Goal: Information Seeking & Learning: Check status

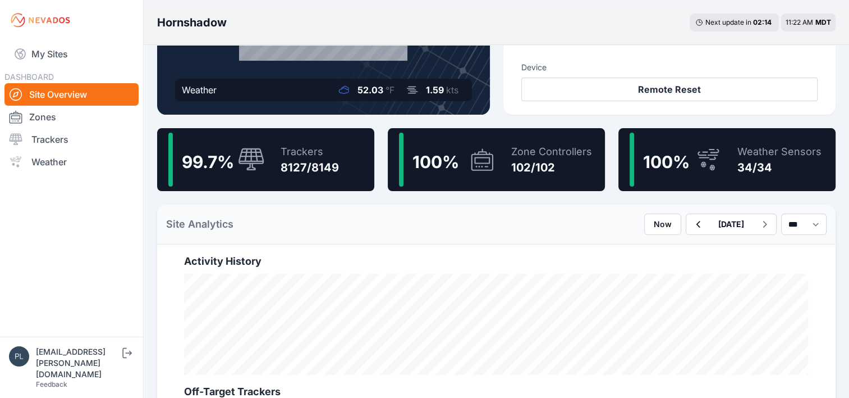
scroll to position [225, 0]
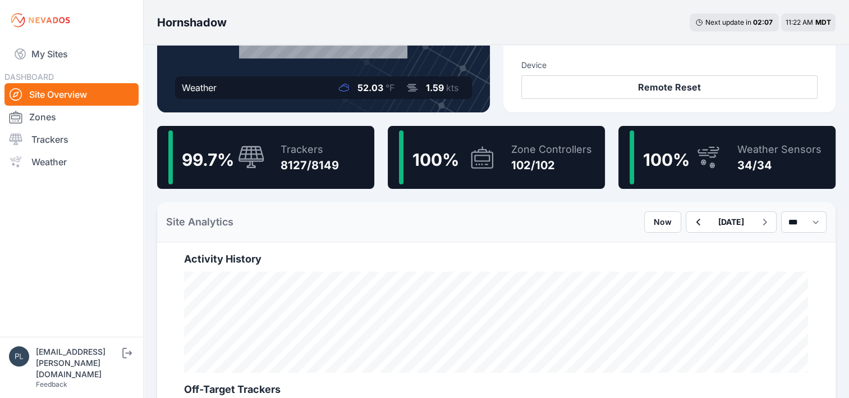
click at [471, 209] on div "Site Analytics Now [DATE] *** **** *****" at bounding box center [496, 222] width 679 height 40
click at [441, 166] on span "100 %" at bounding box center [436, 159] width 47 height 20
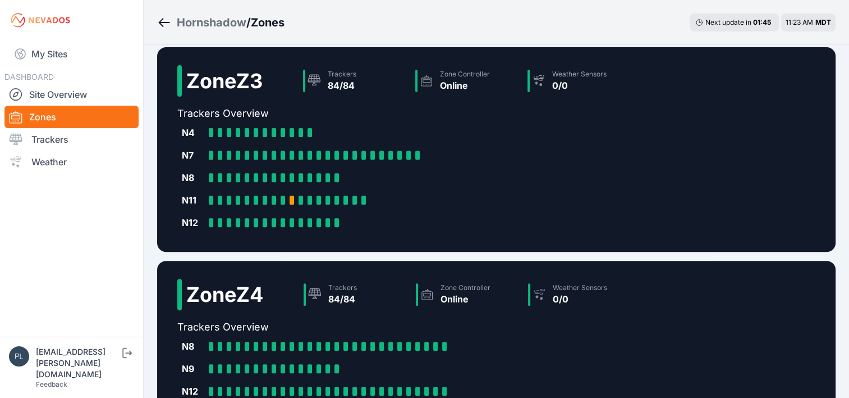
scroll to position [542, 0]
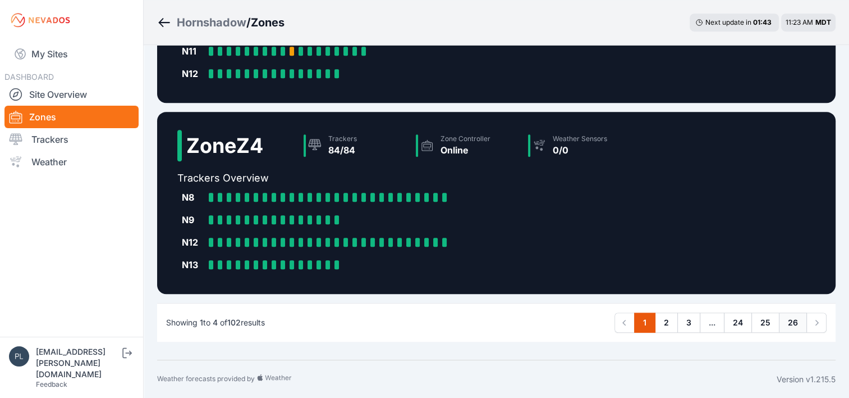
click at [797, 326] on link "26" at bounding box center [793, 322] width 28 height 20
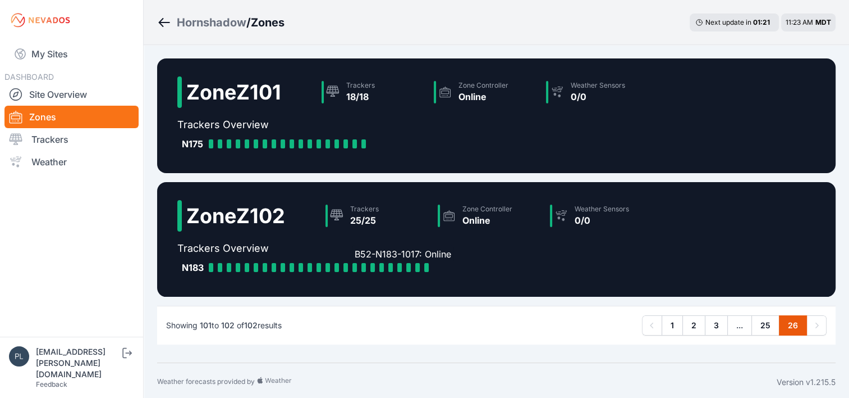
scroll to position [3, 0]
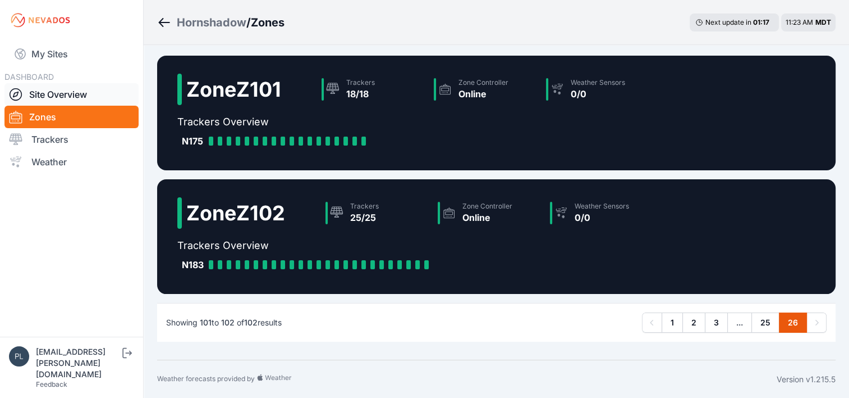
click at [76, 88] on link "Site Overview" at bounding box center [71, 94] width 134 height 22
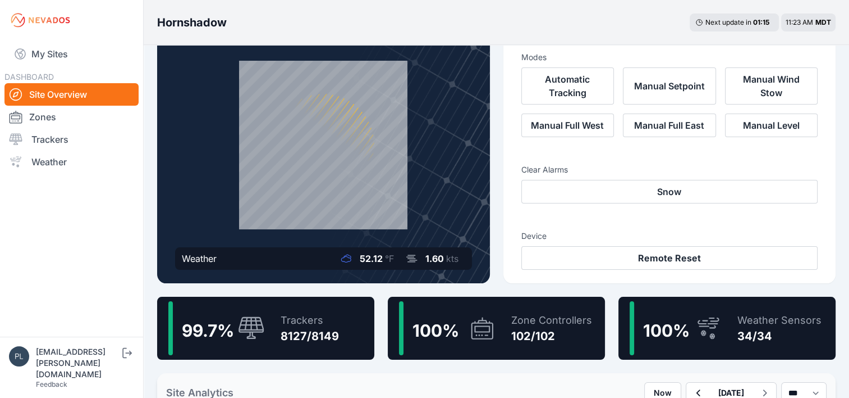
scroll to position [56, 0]
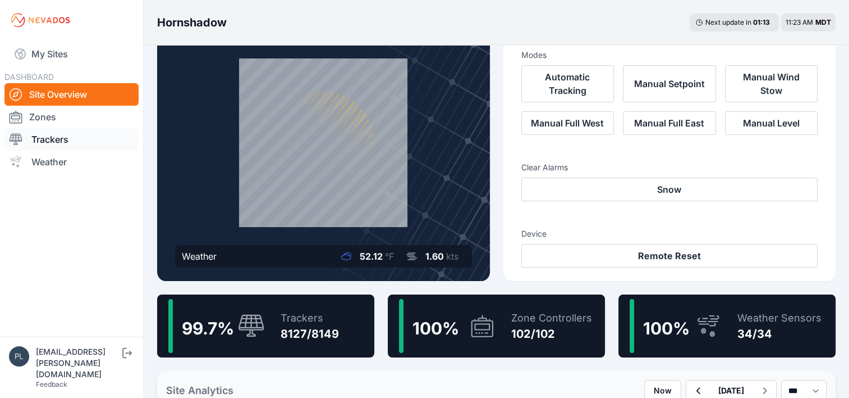
click at [47, 145] on link "Trackers" at bounding box center [71, 139] width 134 height 22
